Goal: Information Seeking & Learning: Learn about a topic

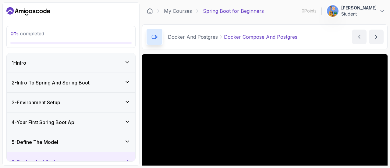
scroll to position [281, 0]
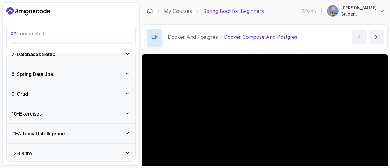
click at [66, 74] on div "8 - Spring Data Jpa" at bounding box center [71, 73] width 119 height 7
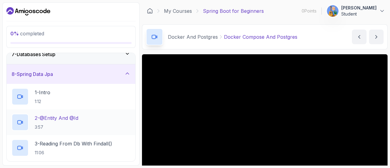
scroll to position [0, 0]
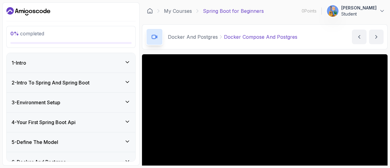
click at [90, 126] on div "4 - Your First Spring Boot Api" at bounding box center [71, 121] width 128 height 19
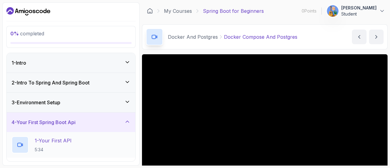
click at [58, 144] on h2 "1 - Your First API 5:34" at bounding box center [53, 145] width 37 height 16
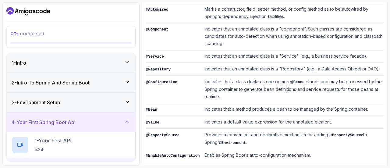
click at [137, 97] on div "0 % completed 1 - Intro 2 - Intro To Spring And Spring Boot 3 - Environment Set…" at bounding box center [70, 83] width 137 height 163
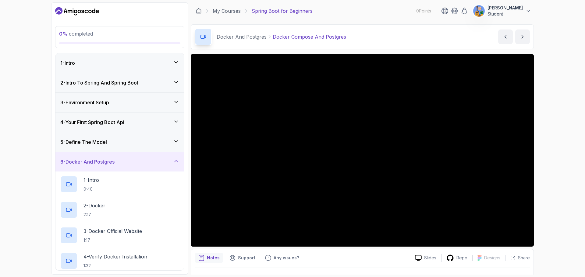
click at [171, 121] on div "4 - Your First Spring Boot Api" at bounding box center [119, 122] width 119 height 7
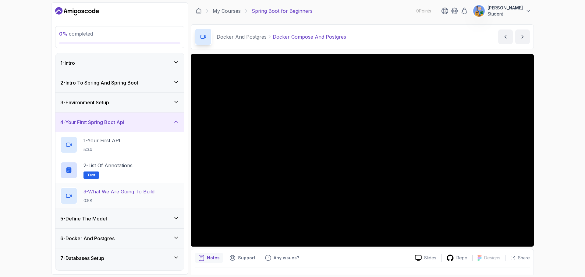
click at [124, 167] on p "3 - What We Are Going To Build" at bounding box center [118, 191] width 71 height 7
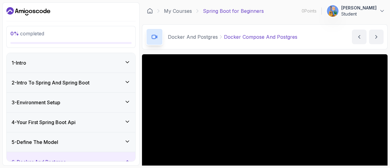
click at [127, 139] on icon at bounding box center [127, 141] width 6 height 6
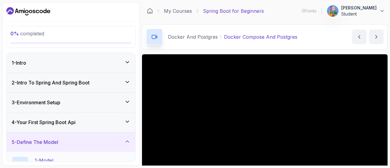
click at [63, 156] on div "1 - Model 3:04" at bounding box center [71, 164] width 119 height 17
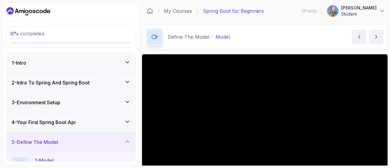
scroll to position [69, 0]
